Goal: Transaction & Acquisition: Purchase product/service

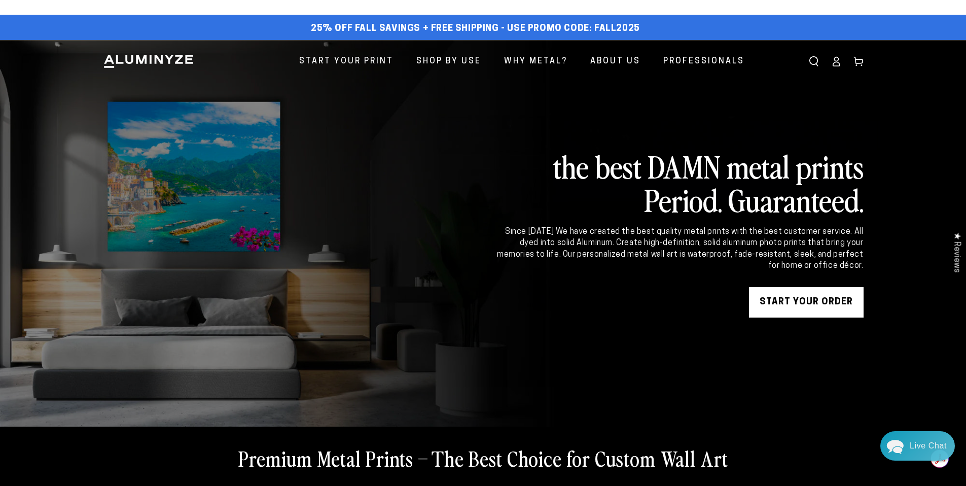
click at [839, 64] on icon at bounding box center [836, 61] width 10 height 10
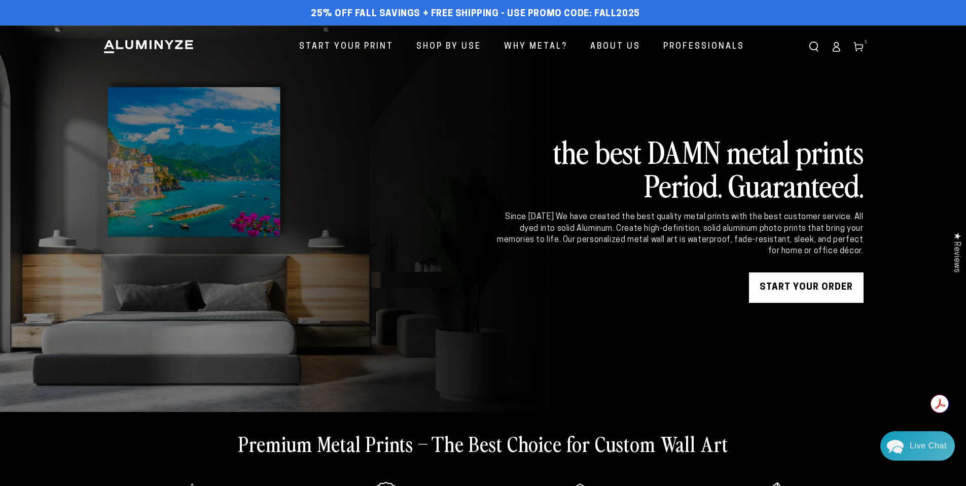
click at [860, 49] on icon at bounding box center [858, 47] width 10 height 10
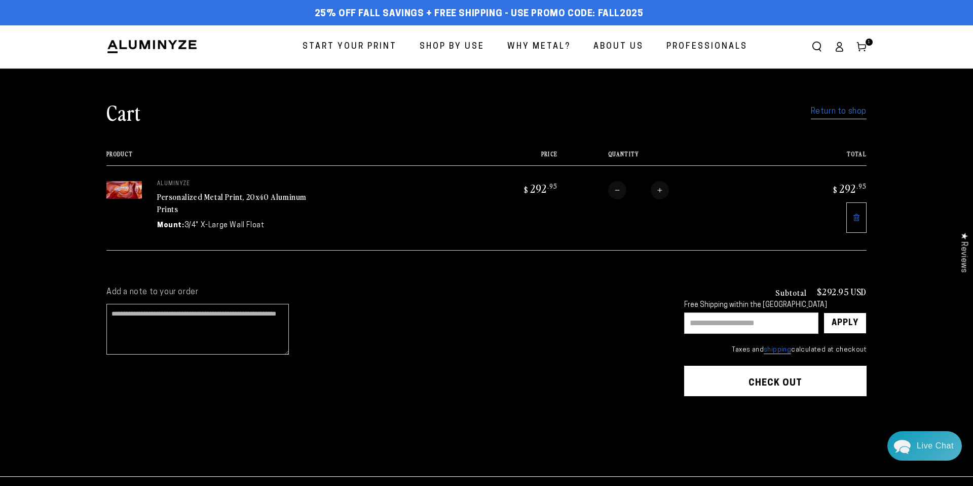
click at [858, 219] on div "Close dialog Get 35% Off + Free Shipping on Your First Order! Plus, enjoy early…" at bounding box center [486, 243] width 973 height 486
click at [855, 217] on icon at bounding box center [853, 217] width 7 height 7
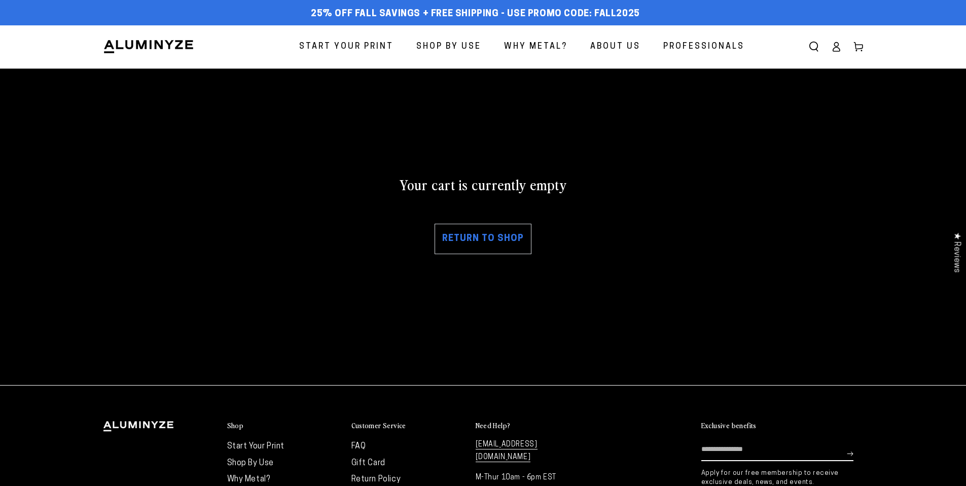
click at [376, 50] on span "Start Your Print" at bounding box center [346, 47] width 94 height 15
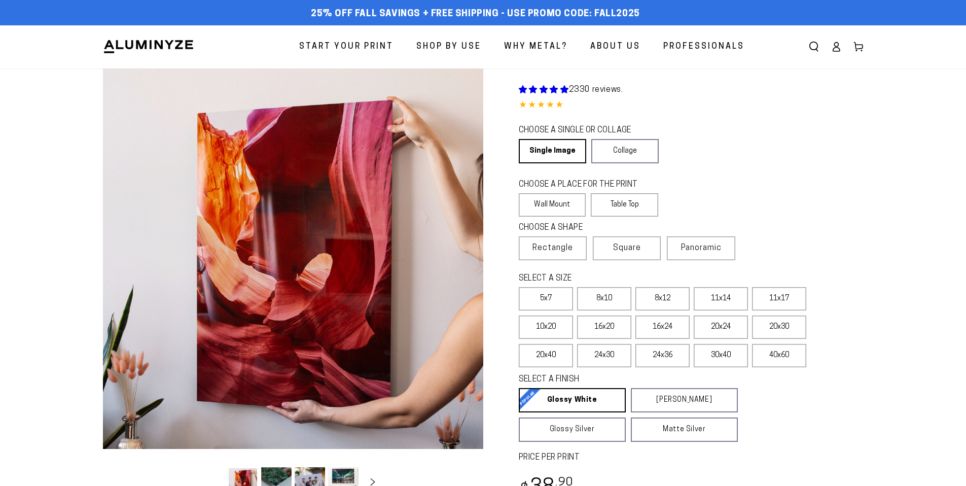
select select "**********"
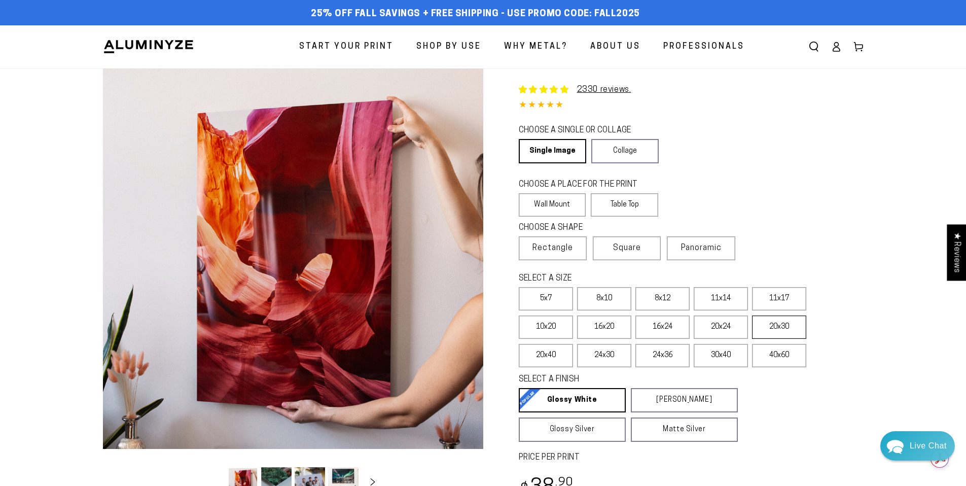
click at [781, 329] on label "20x30" at bounding box center [779, 326] width 54 height 23
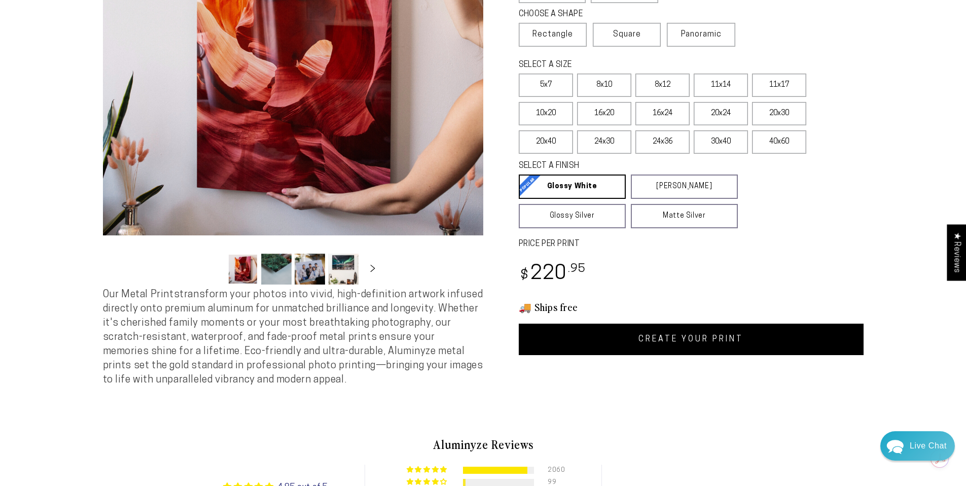
scroll to position [266, 0]
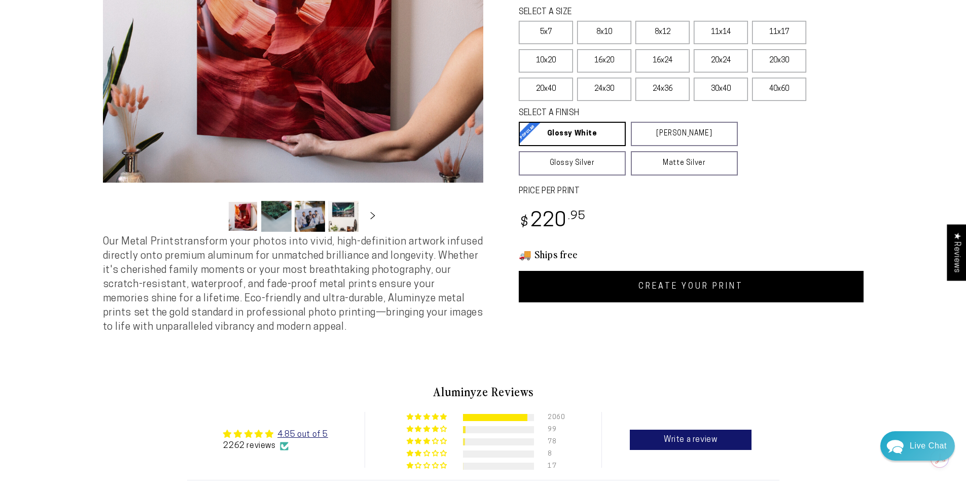
click at [695, 289] on link "CREATE YOUR PRINT" at bounding box center [691, 286] width 345 height 31
